Goal: Task Accomplishment & Management: Complete application form

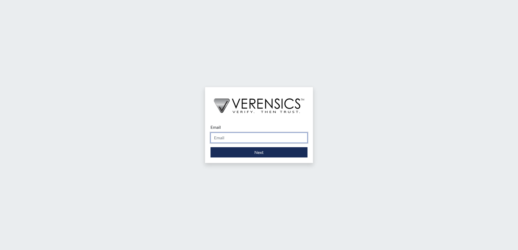
click at [218, 137] on input "Email" at bounding box center [258, 138] width 97 height 10
type input "[PERSON_NAME][EMAIL_ADDRESS][DOMAIN_NAME]"
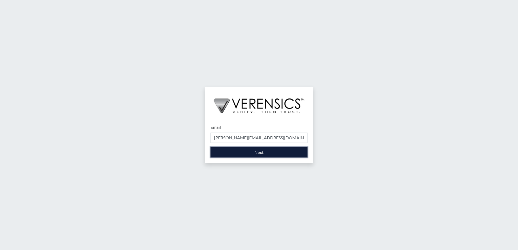
click at [244, 151] on button "Next" at bounding box center [258, 152] width 97 height 10
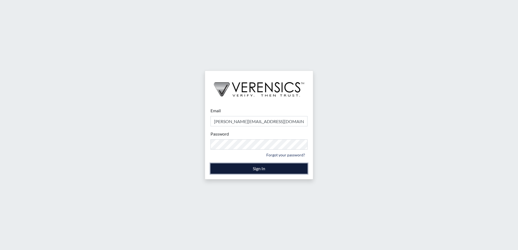
click at [250, 169] on button "Sign In" at bounding box center [258, 169] width 97 height 10
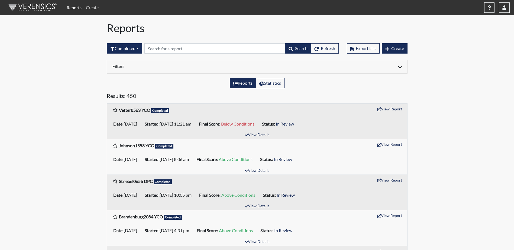
click at [92, 9] on link "Create" at bounding box center [92, 7] width 17 height 11
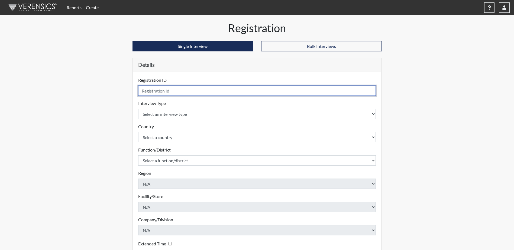
click at [164, 92] on input "text" at bounding box center [257, 91] width 238 height 10
type input "Davis1549 Parole Specialist"
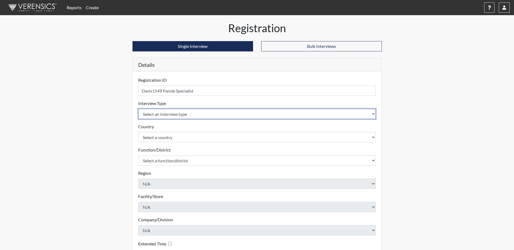
select select "ff757fb6-e1bf-11ea-9c9f-0eff0cf7eb8f"
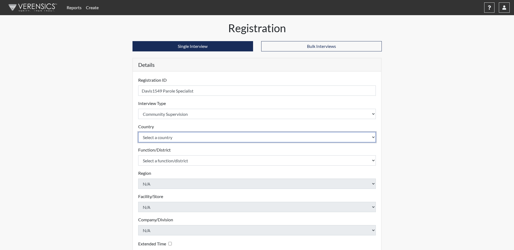
select select "united-states-of-[GEOGRAPHIC_DATA]"
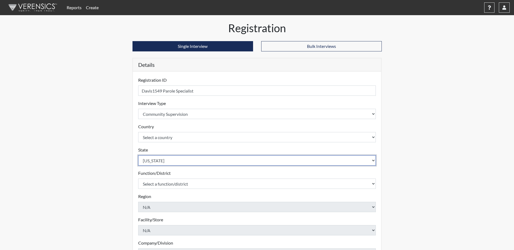
select select "ND"
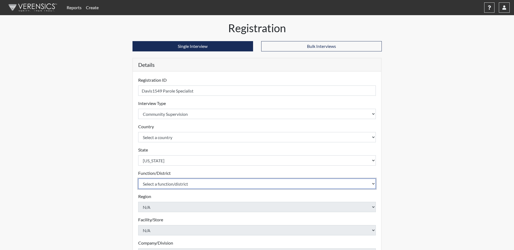
select select "4c6cf6b7-0a66-4ddf-a33c-c3617a18a22d"
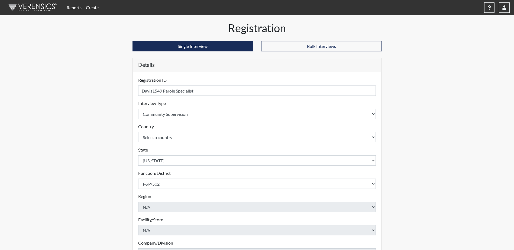
scroll to position [78, 0]
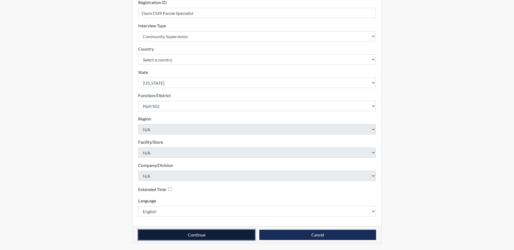
click at [200, 235] on button "Continue" at bounding box center [196, 235] width 117 height 10
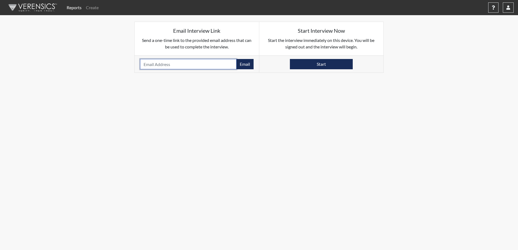
paste input "[EMAIL_ADDRESS][DOMAIN_NAME]"
type input "[EMAIL_ADDRESS][DOMAIN_NAME]"
click at [245, 64] on button "Email" at bounding box center [244, 64] width 17 height 10
